Goal: Task Accomplishment & Management: Complete application form

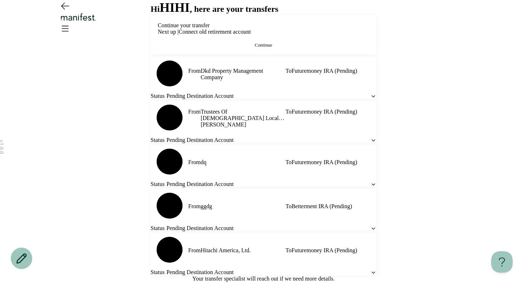
click at [251, 48] on button "Continue" at bounding box center [264, 45] width 212 height 6
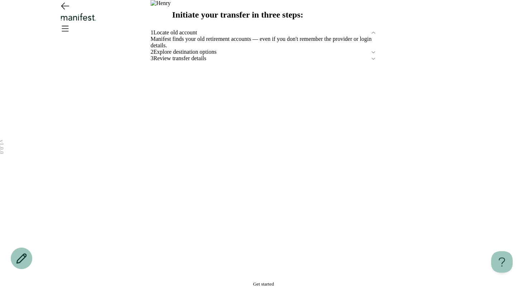
click at [226, 279] on main "Initiate your transfer in three steps: 1 Locate old account Manifest finds your…" at bounding box center [264, 143] width 226 height 287
click at [233, 281] on button "Get started" at bounding box center [264, 284] width 226 height 6
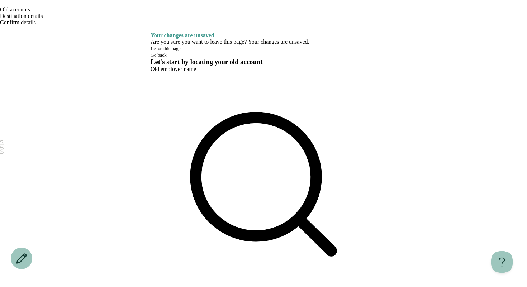
drag, startPoint x: 184, startPoint y: 126, endPoint x: 184, endPoint y: 144, distance: 18.3
type input "*"
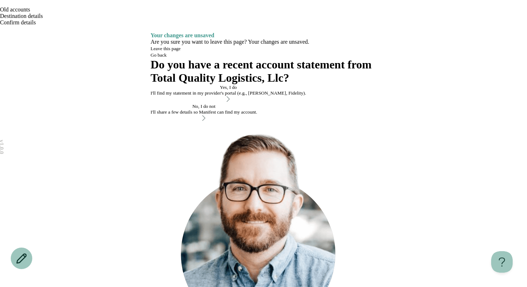
click at [208, 96] on div "I'll find my statement in my provider's portal (e.g., [PERSON_NAME], Fidelity)." at bounding box center [229, 93] width 156 height 6
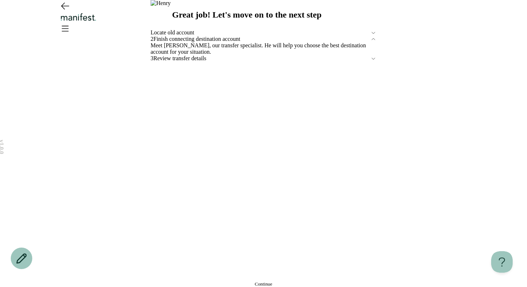
click at [218, 281] on button "Continue" at bounding box center [264, 284] width 226 height 6
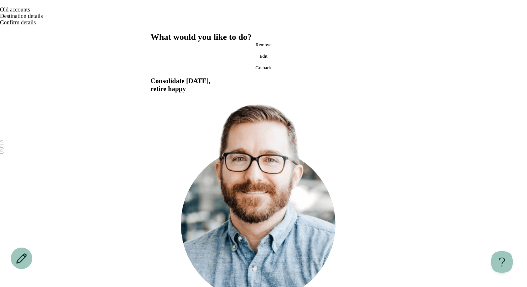
click at [151, 76] on icon at bounding box center [151, 76] width 0 height 0
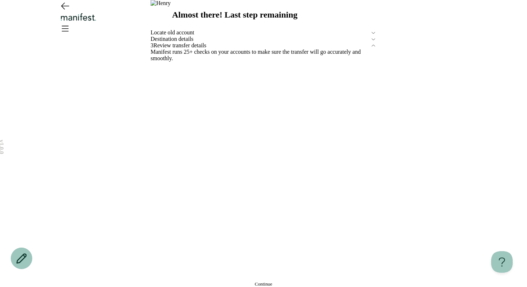
click at [220, 281] on button "Continue" at bounding box center [264, 284] width 226 height 6
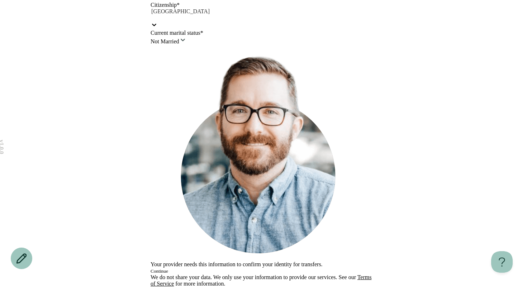
click at [168, 269] on button "Continue" at bounding box center [160, 272] width 18 height 6
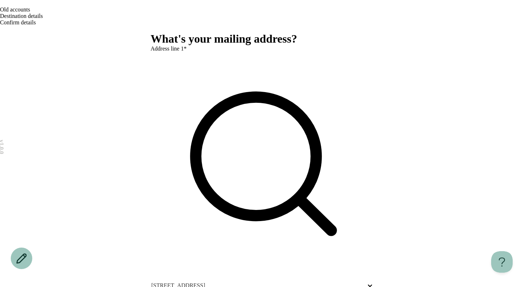
scroll to position [91, 0]
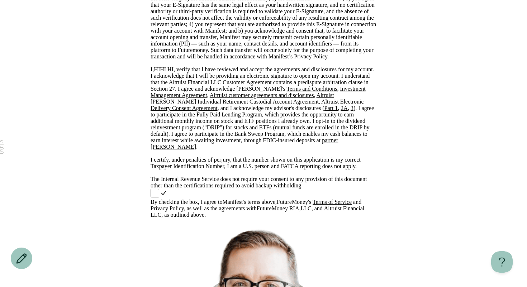
scroll to position [226, 0]
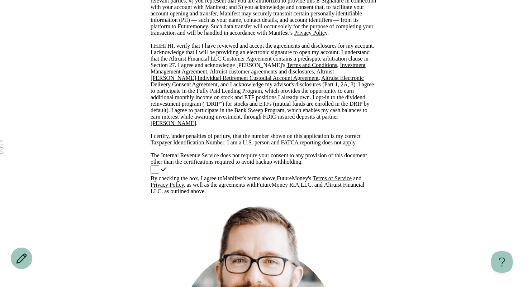
click at [160, 165] on div "By checking the box, I agree to Manifest 's terms above, FutureMoney 's Terms o…" at bounding box center [264, 179] width 226 height 29
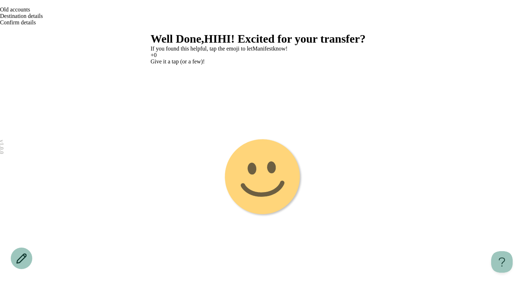
click at [265, 180] on image "Emoji 1 touch loop animation" at bounding box center [264, 178] width 84 height 84
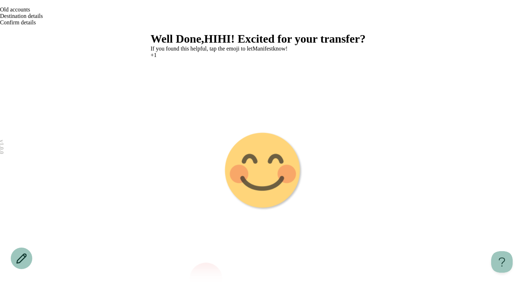
click at [265, 179] on g "Emoji 2 animation" at bounding box center [264, 171] width 226 height 226
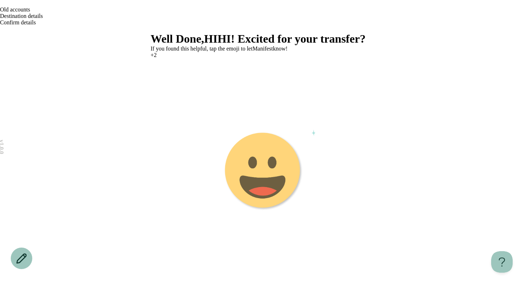
click at [267, 184] on image "Emoji 3 animation" at bounding box center [263, 171] width 79 height 79
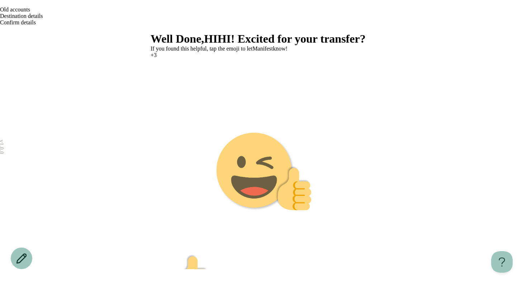
click at [268, 178] on image "Emoji 4 animation" at bounding box center [263, 171] width 96 height 79
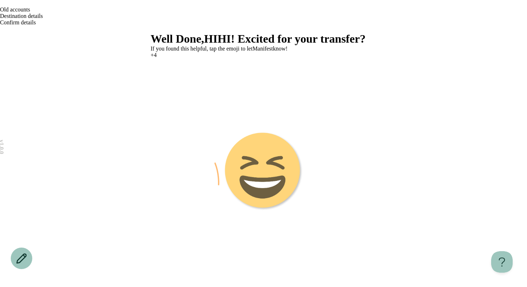
click at [268, 190] on image "Emoji 5 animation" at bounding box center [263, 171] width 79 height 79
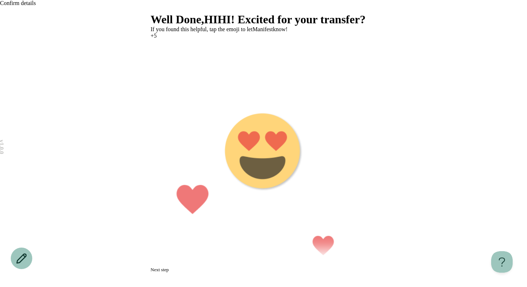
scroll to position [26, 0]
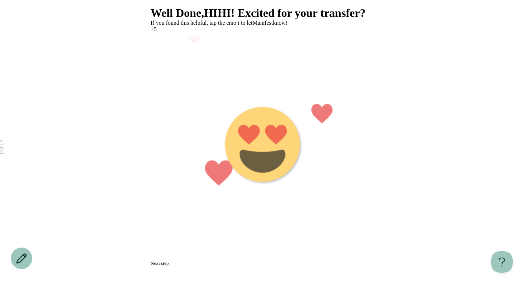
click at [169, 261] on button "Next step" at bounding box center [160, 264] width 18 height 6
